Goal: Task Accomplishment & Management: Use online tool/utility

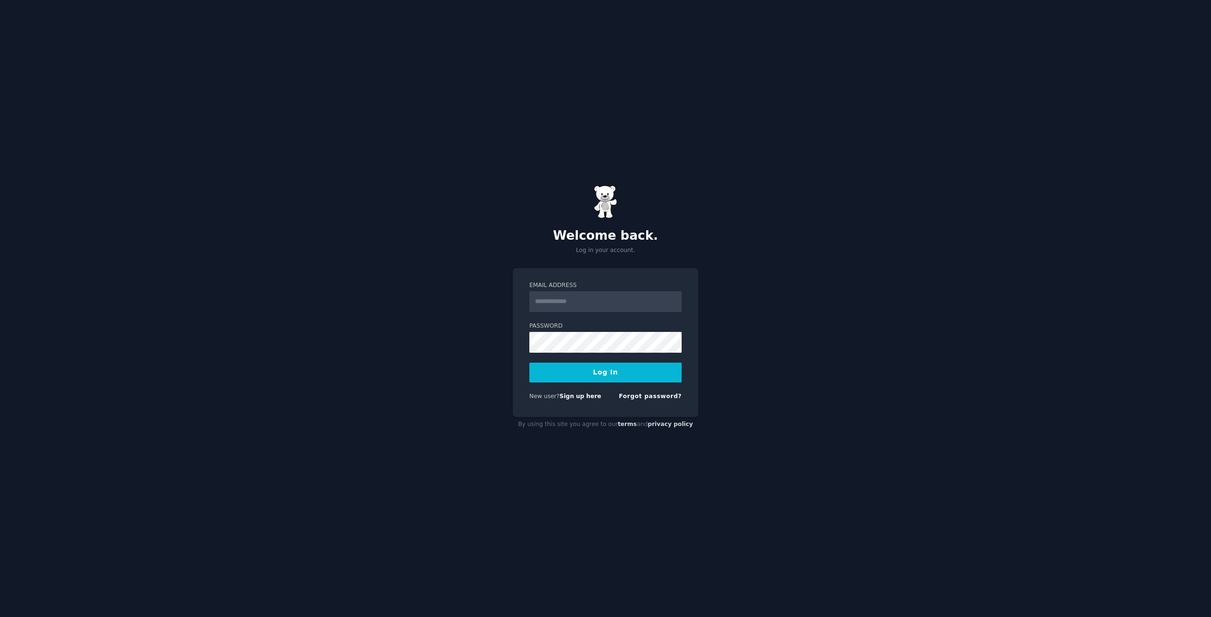
type input "**********"
click at [601, 375] on button "Log In" at bounding box center [605, 373] width 152 height 20
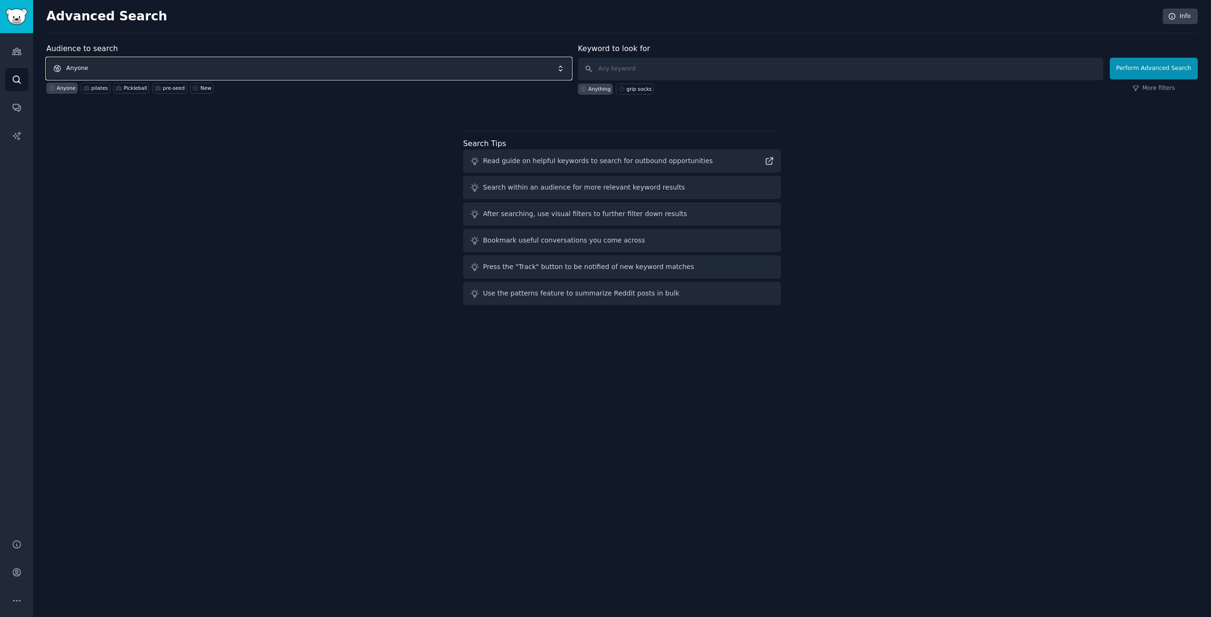
click at [265, 66] on span "Anyone" at bounding box center [308, 69] width 525 height 22
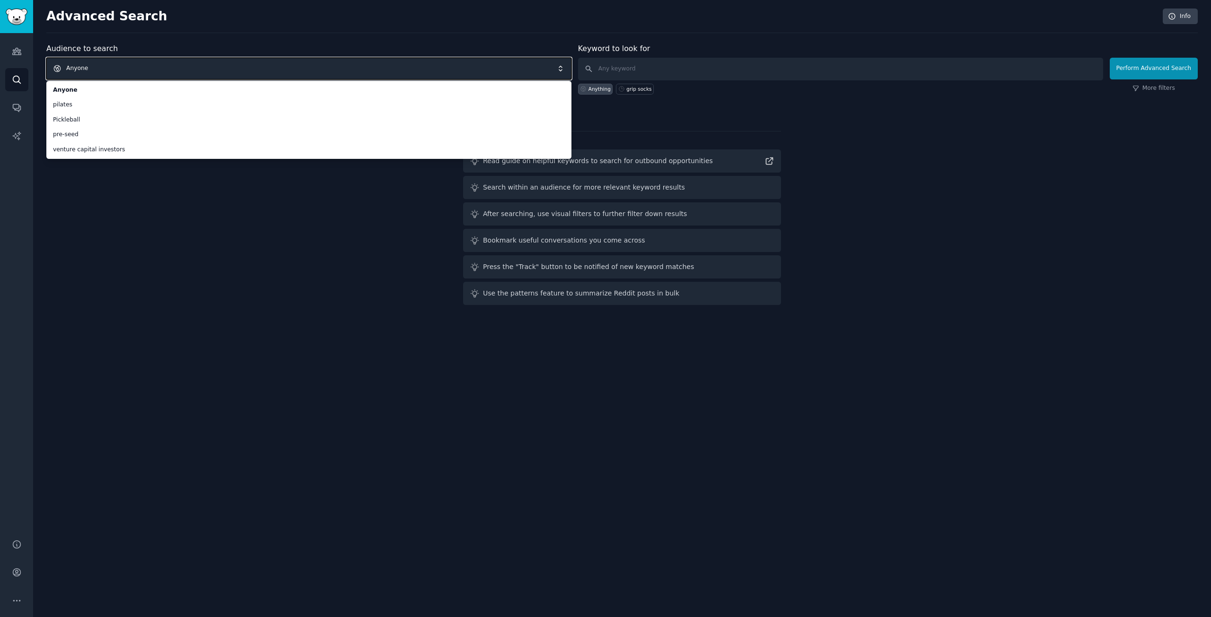
click at [260, 66] on span "Anyone" at bounding box center [308, 69] width 525 height 22
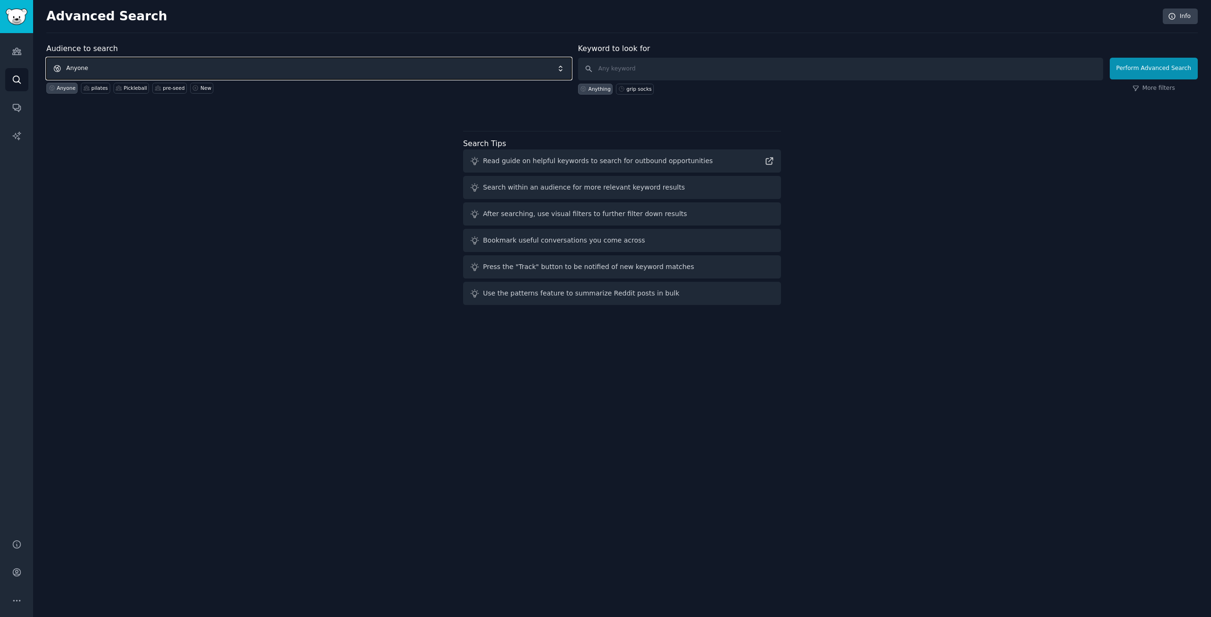
click at [152, 69] on span "Anyone" at bounding box center [308, 69] width 525 height 22
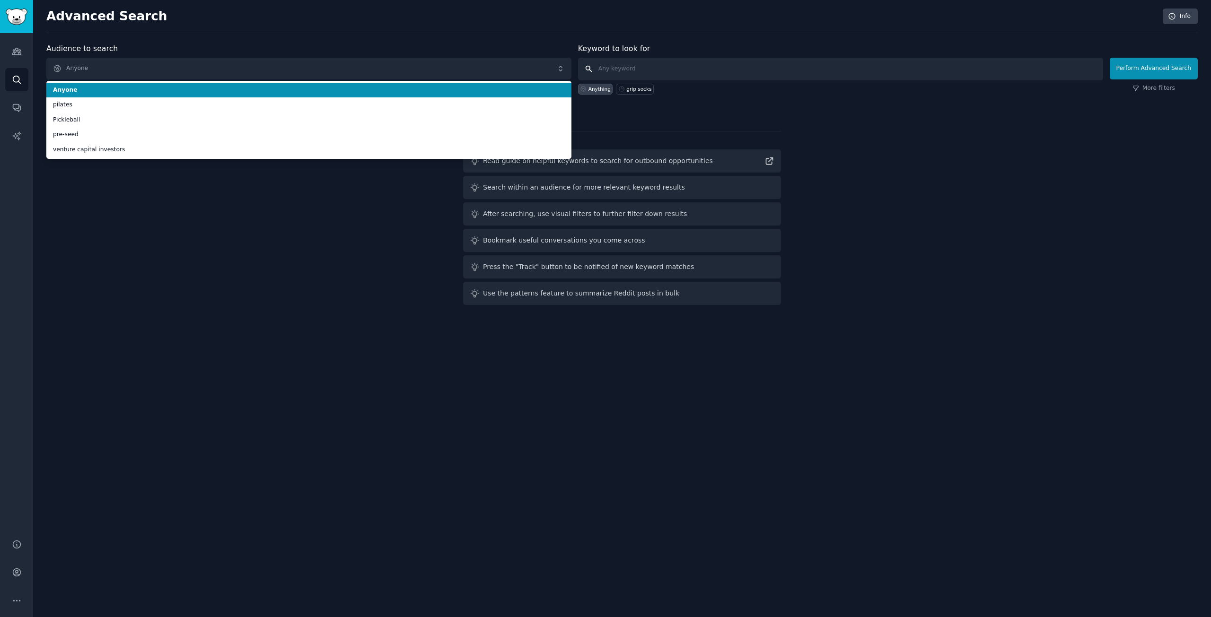
click at [660, 66] on input "text" at bounding box center [840, 69] width 525 height 23
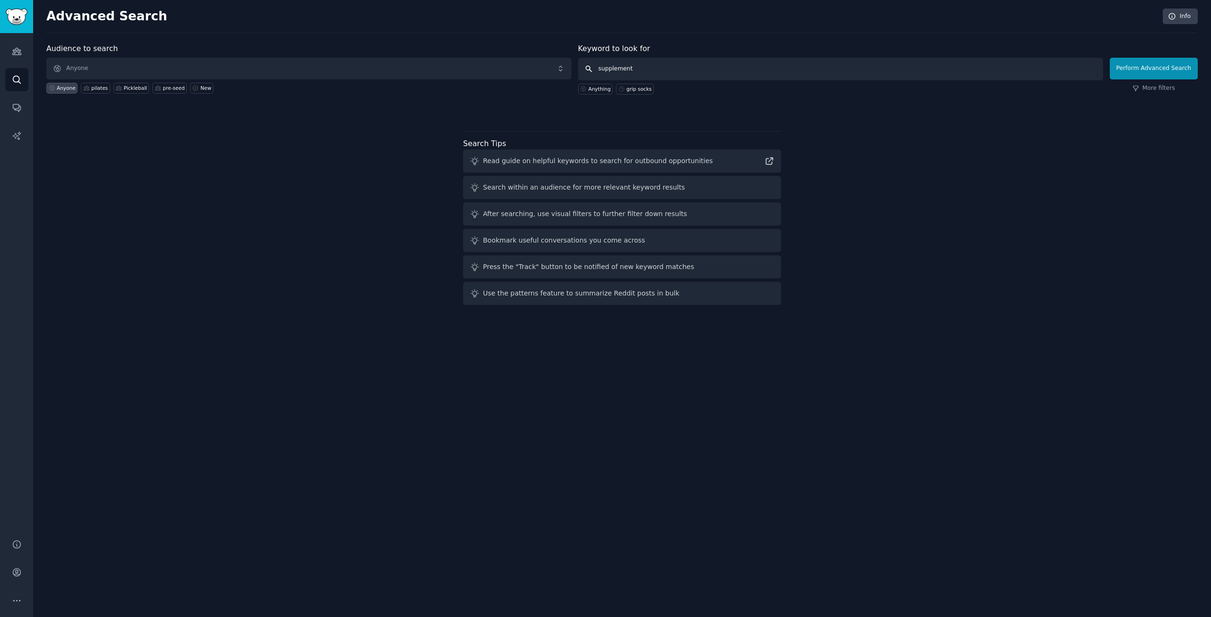
type input "supplements"
click button "Perform Advanced Search" at bounding box center [1154, 69] width 88 height 22
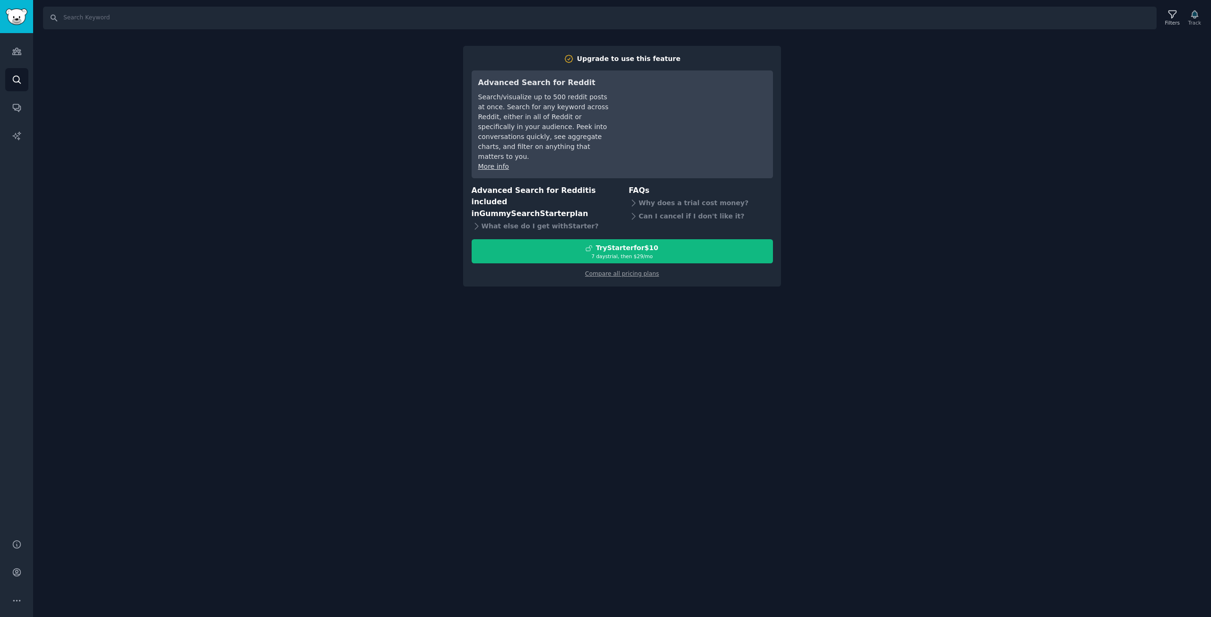
click at [21, 35] on div "Audiences Search Conversations AI Reports" at bounding box center [16, 280] width 33 height 495
click at [21, 52] on icon "Sidebar" at bounding box center [17, 51] width 10 height 10
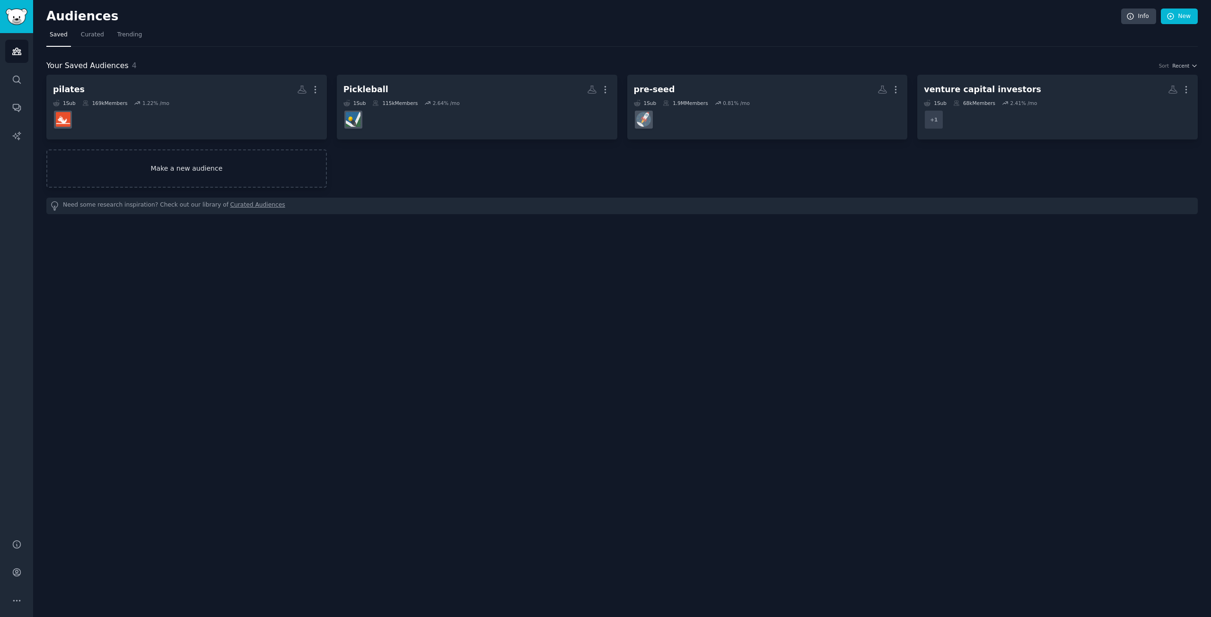
click at [210, 175] on link "Make a new audience" at bounding box center [186, 169] width 281 height 38
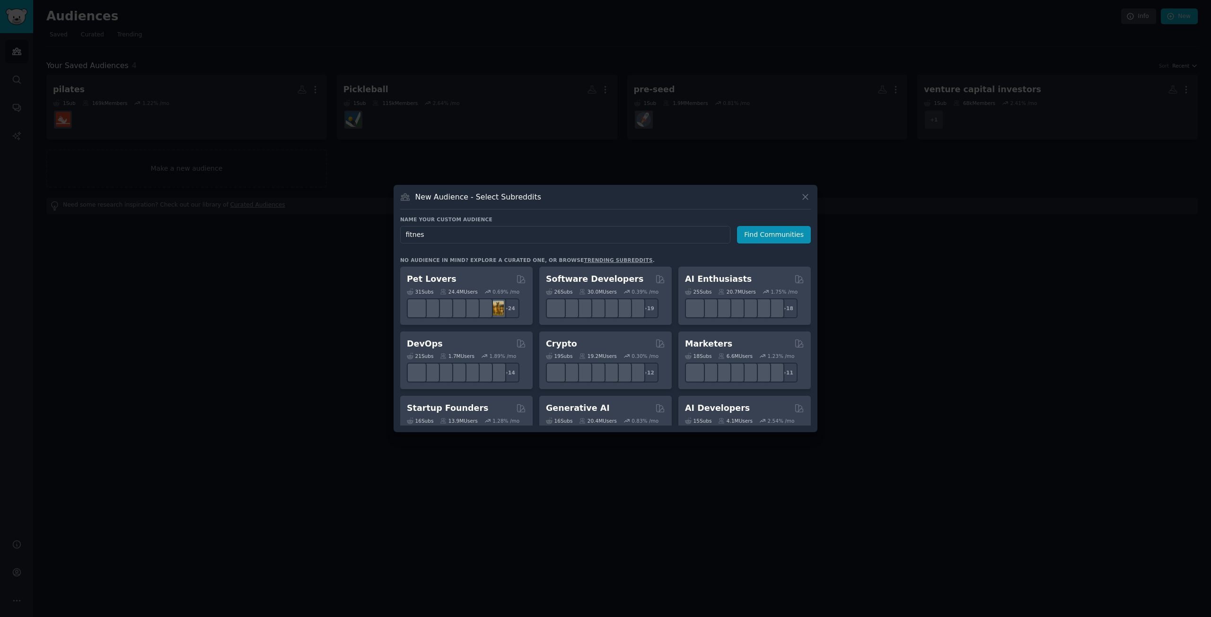
type input "fitness"
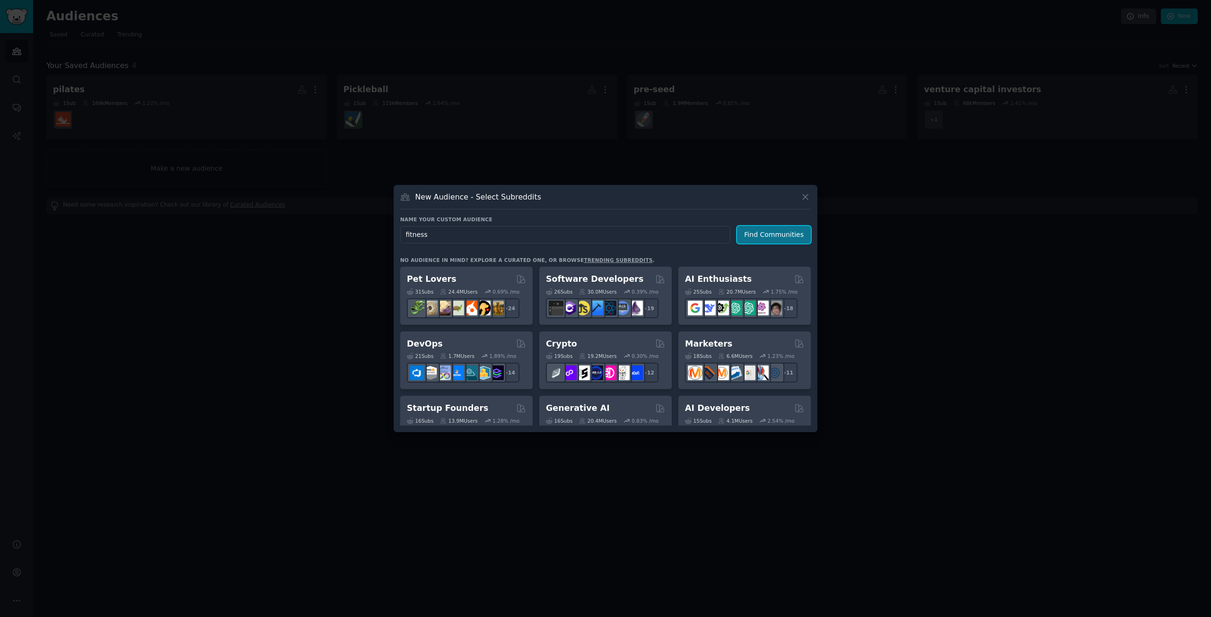
click at [772, 234] on button "Find Communities" at bounding box center [774, 235] width 74 height 18
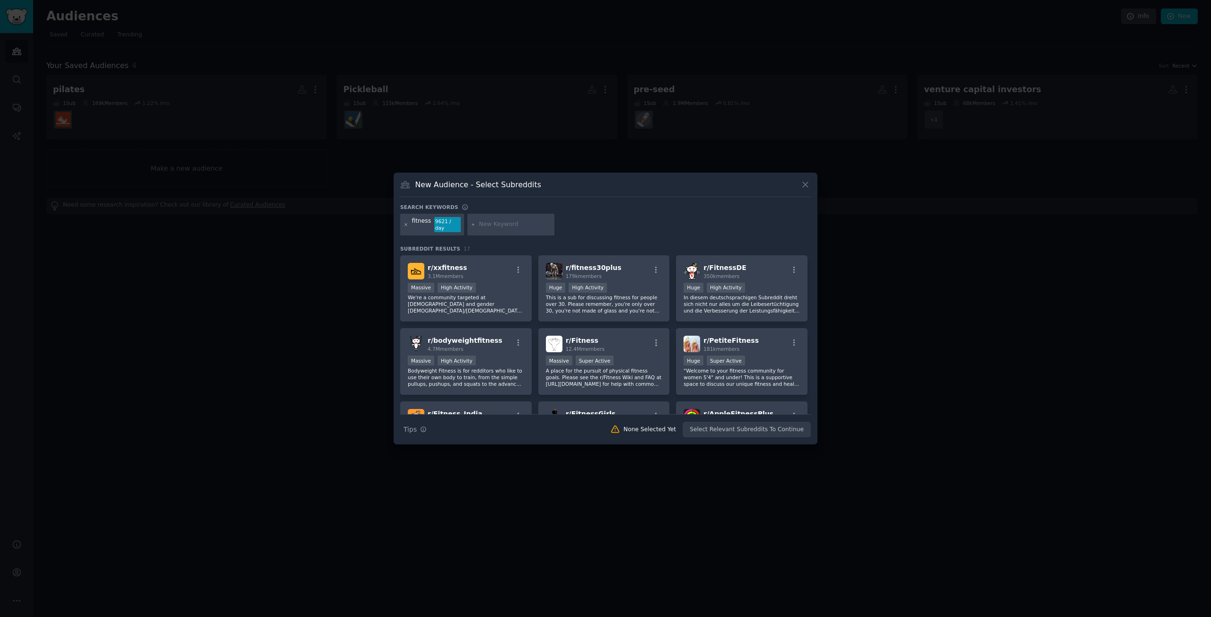
click at [405, 225] on icon at bounding box center [406, 224] width 5 height 5
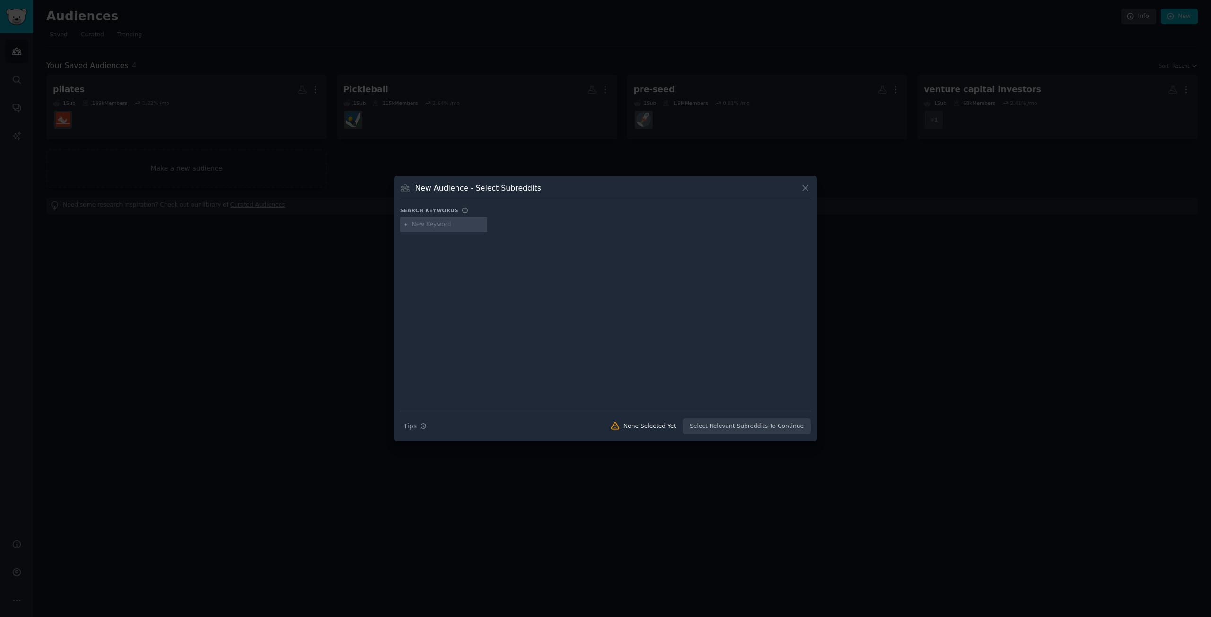
click at [428, 225] on input "text" at bounding box center [448, 224] width 72 height 9
type input "lifting"
click at [585, 236] on div "Search keywords Try a 2-4 keywords your audience might mention lifting Subreddi…" at bounding box center [605, 321] width 411 height 228
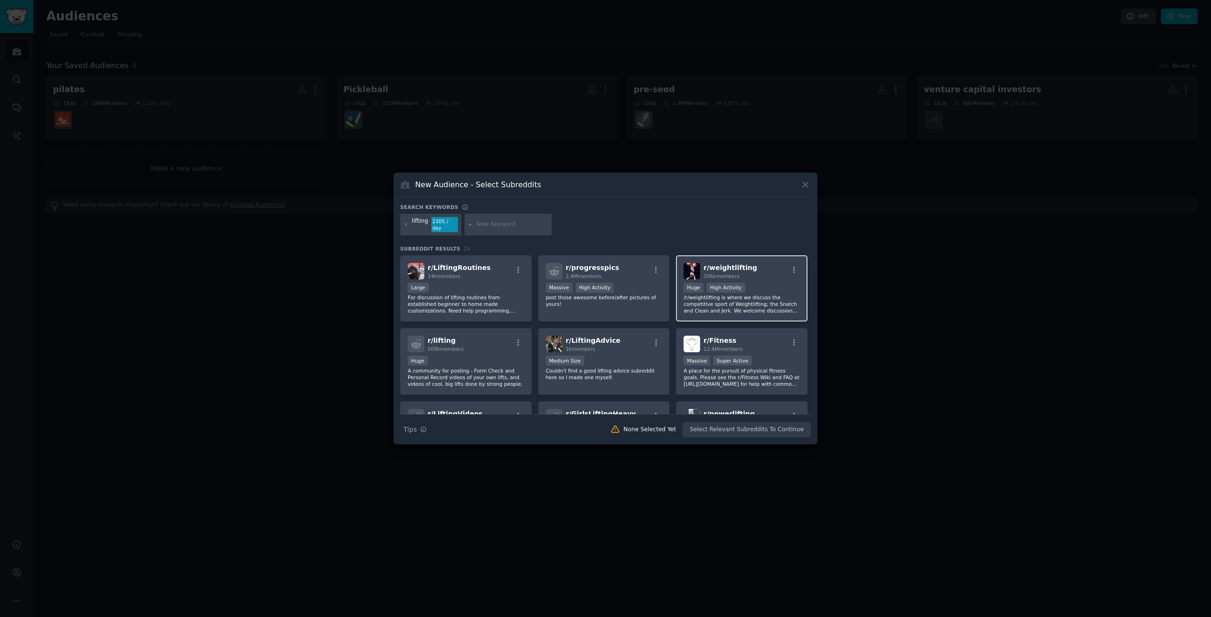
click at [771, 273] on div "r/ weightlifting 306k members" at bounding box center [742, 271] width 116 height 17
click at [777, 427] on button "Create Audience" at bounding box center [780, 430] width 62 height 16
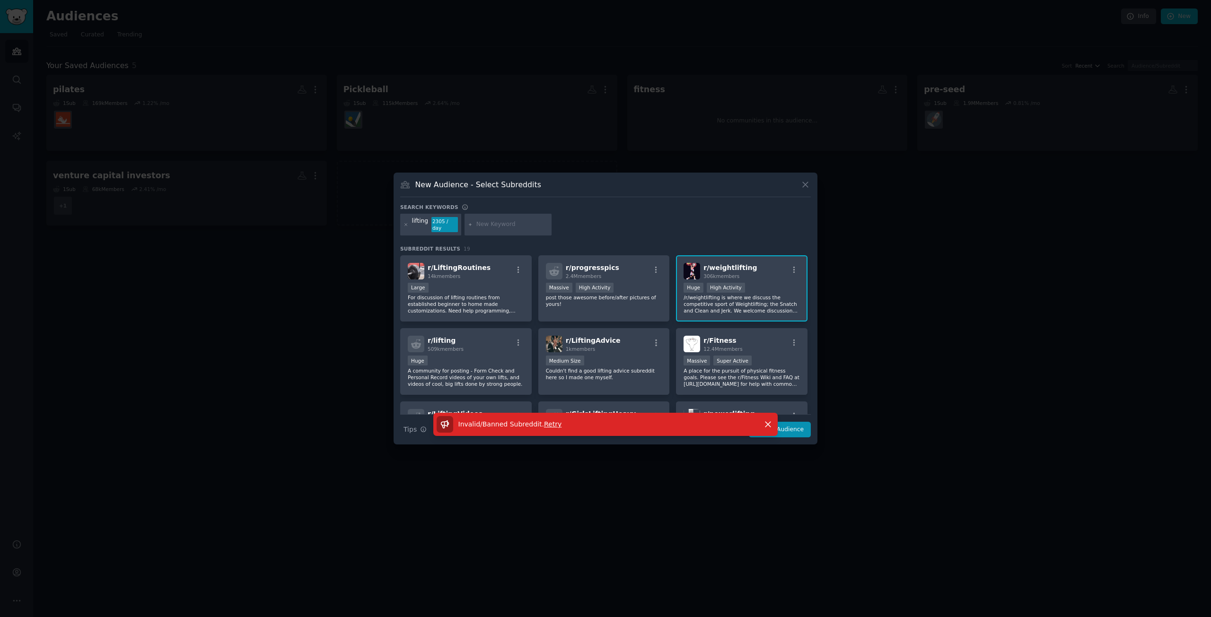
click at [544, 422] on span "Retry" at bounding box center [553, 425] width 18 height 8
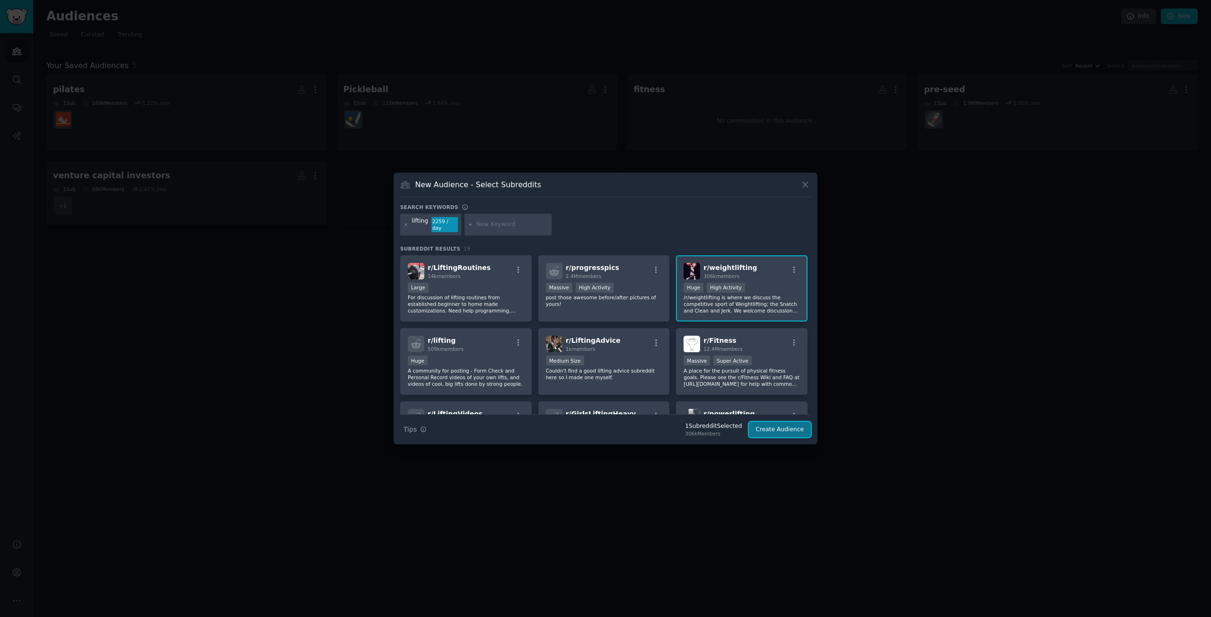
click at [776, 424] on button "Create Audience" at bounding box center [780, 430] width 62 height 16
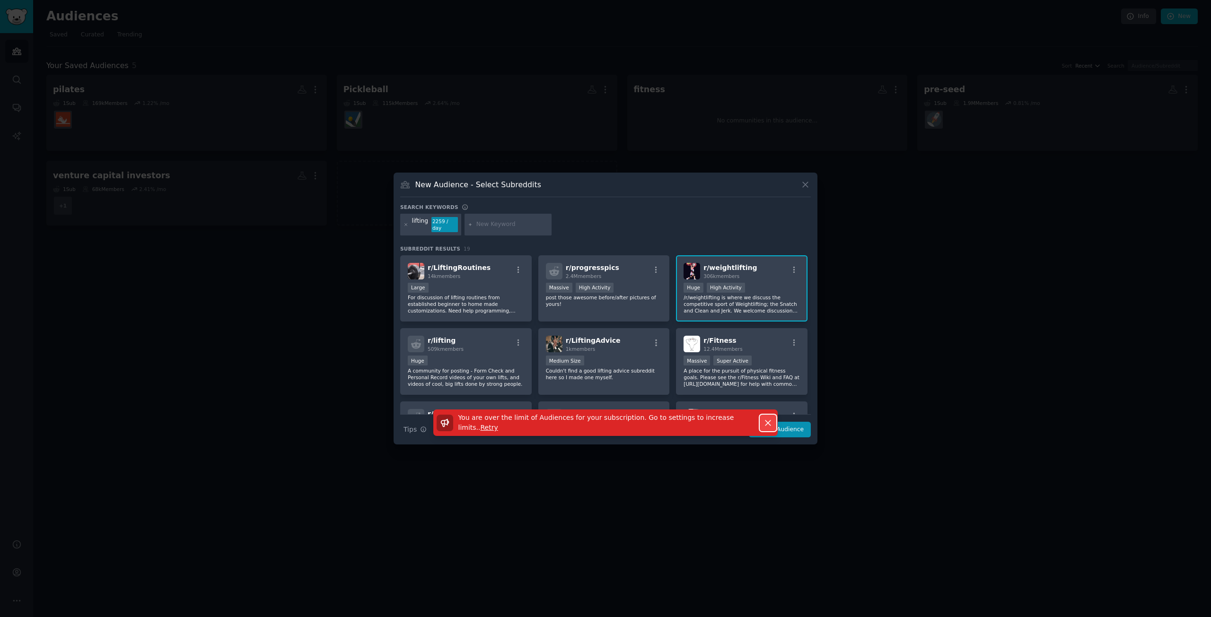
click at [767, 418] on icon "button" at bounding box center [768, 423] width 10 height 10
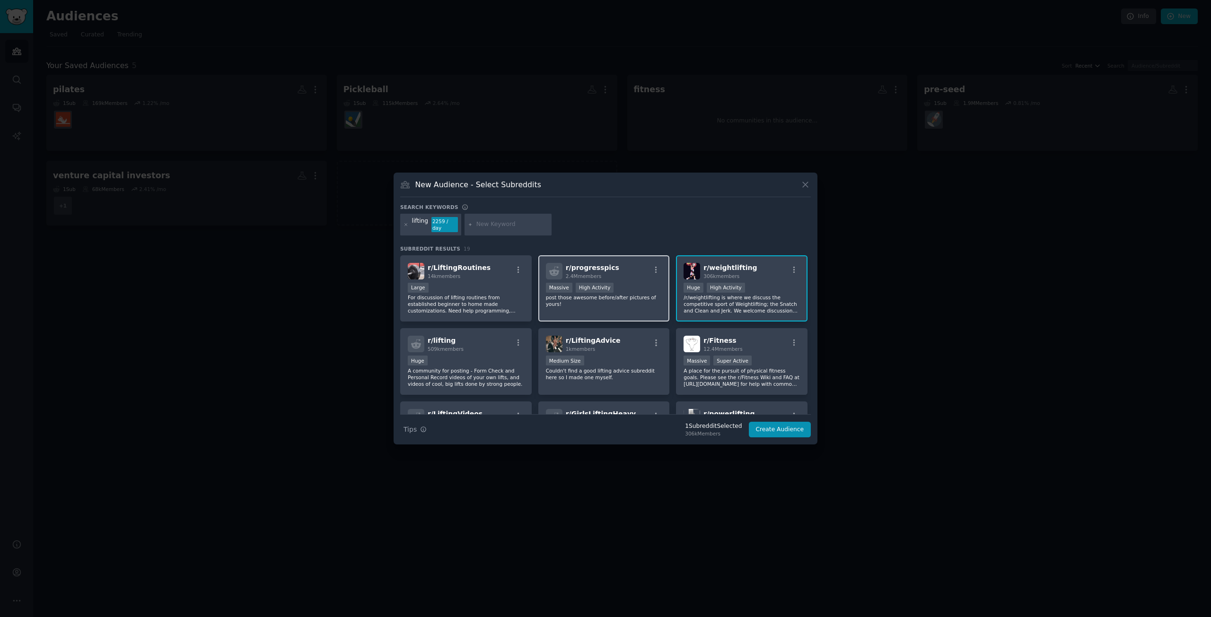
click at [632, 304] on div "r/ progresspics 2.4M members >= 80th percentile for submissions / day Massive H…" at bounding box center [604, 288] width 132 height 67
click at [799, 430] on button "Create Audience" at bounding box center [780, 430] width 62 height 16
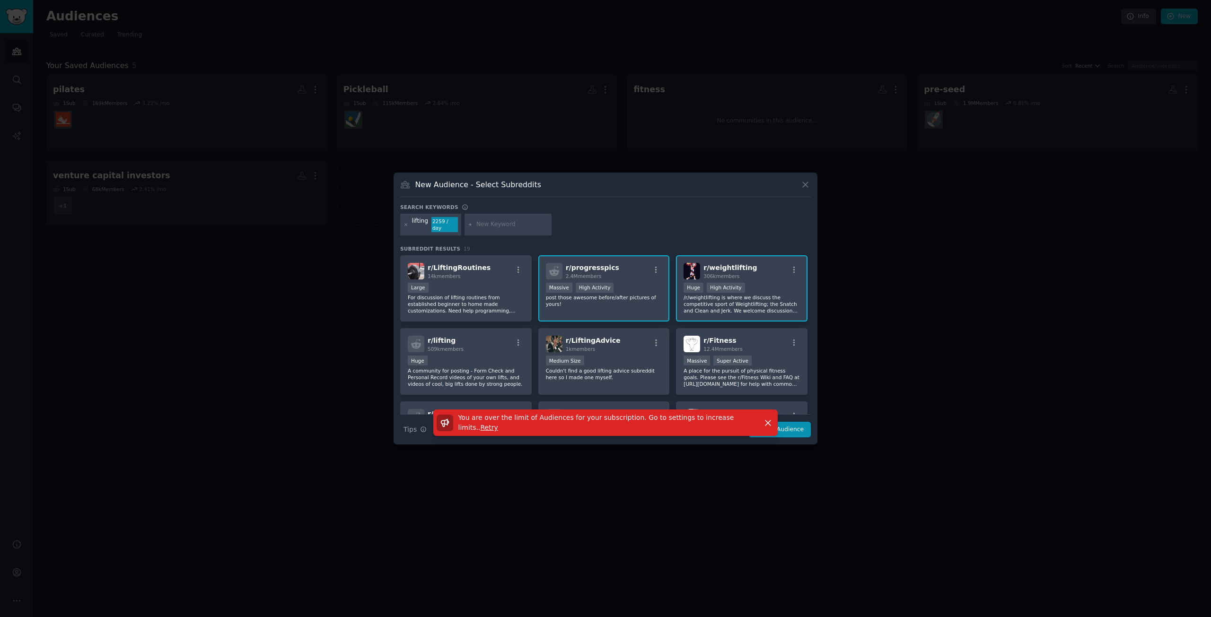
click at [446, 419] on icon at bounding box center [445, 423] width 10 height 10
click at [763, 418] on button "Dismiss" at bounding box center [768, 423] width 17 height 17
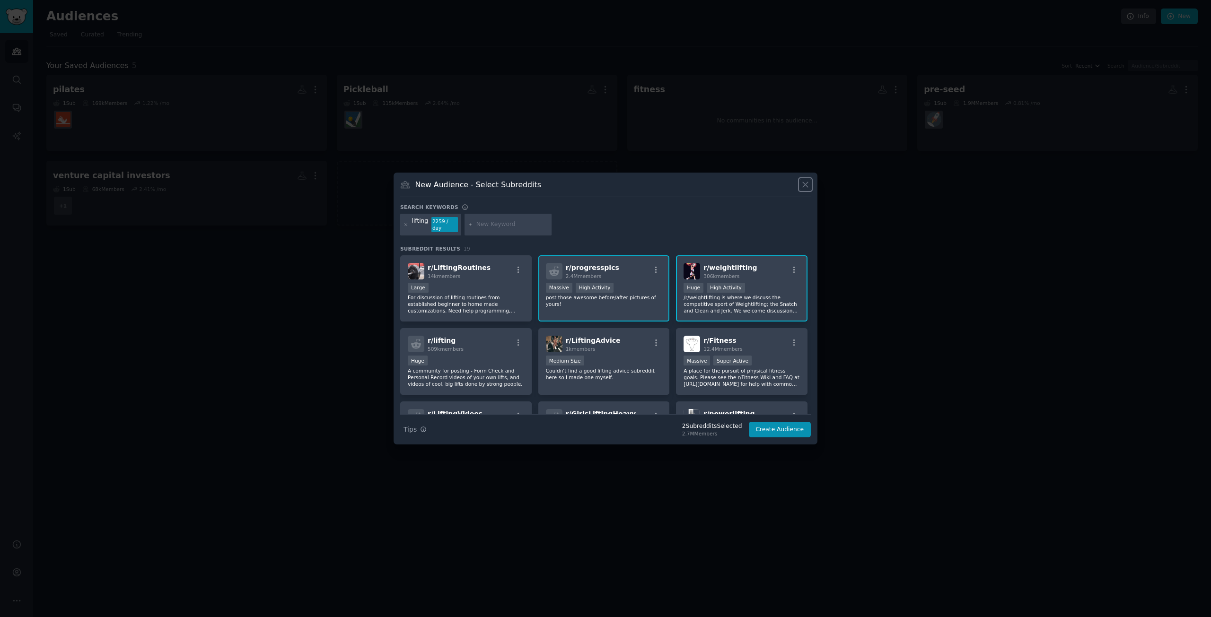
click at [806, 190] on icon at bounding box center [806, 185] width 10 height 10
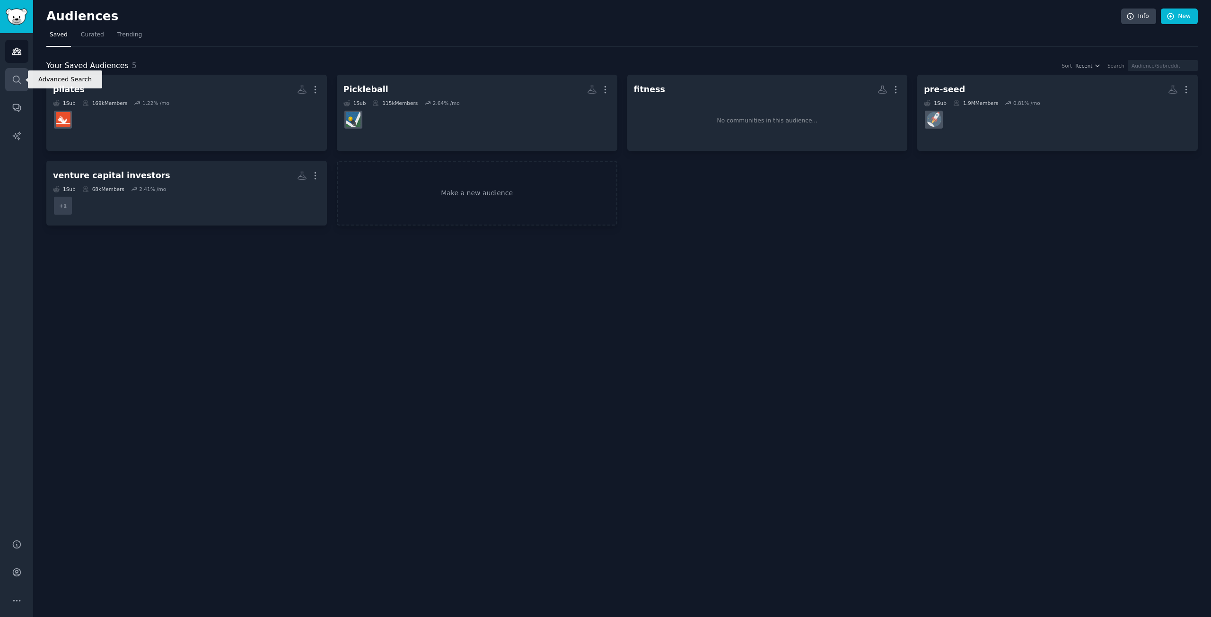
click at [13, 76] on icon "Sidebar" at bounding box center [17, 80] width 10 height 10
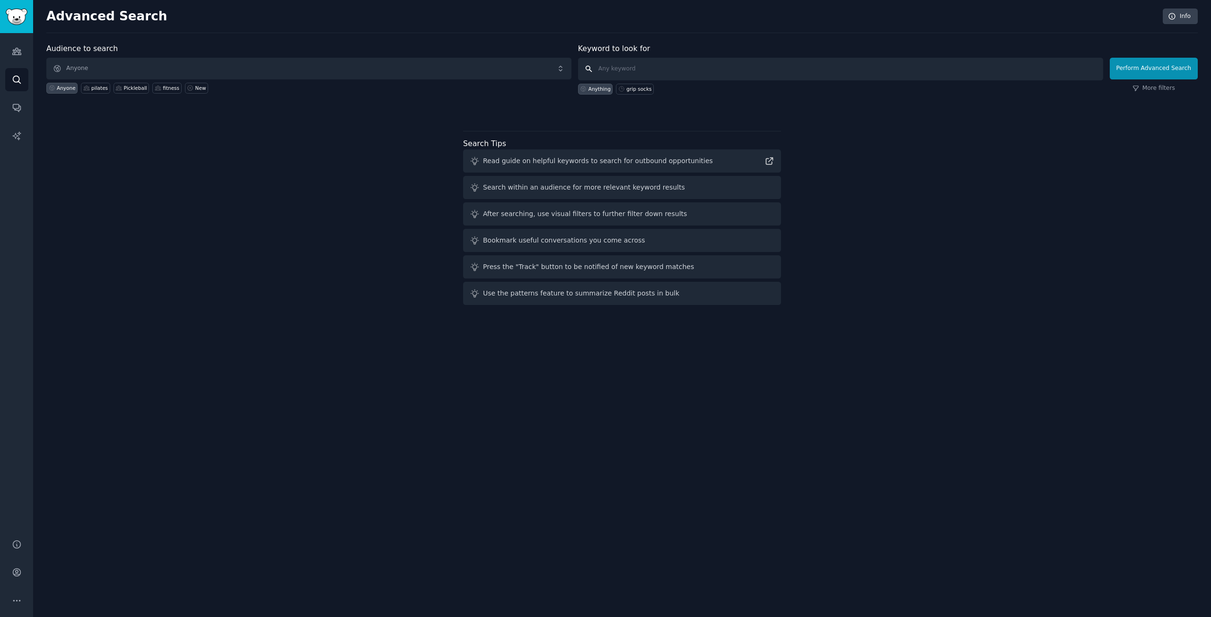
click at [634, 64] on input "text" at bounding box center [840, 69] width 525 height 23
type input "supplement"
click button "Perform Advanced Search" at bounding box center [1154, 69] width 88 height 22
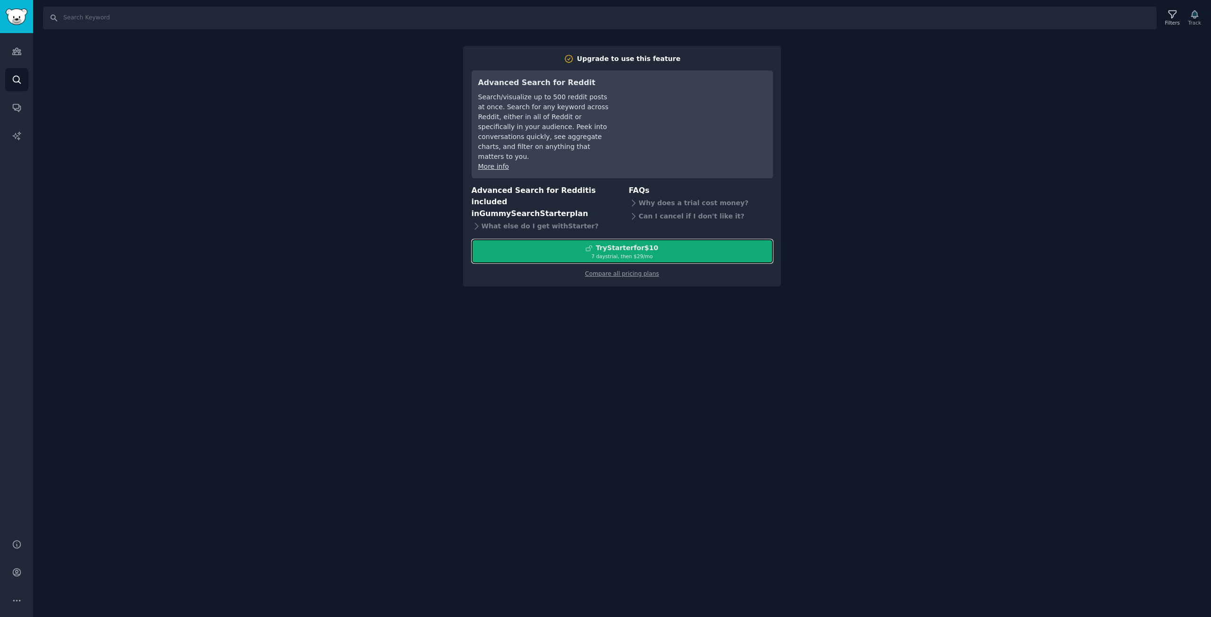
click at [639, 243] on div "Try Starter for $10" at bounding box center [627, 248] width 62 height 10
